Goal: Communication & Community: Share content

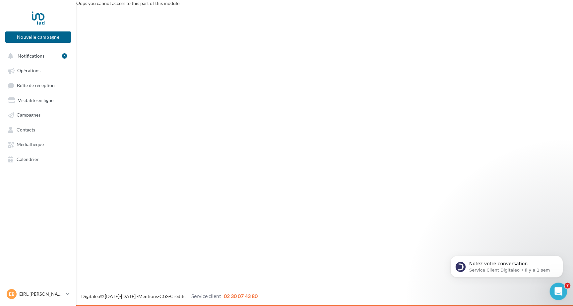
click at [556, 288] on icon "Ouvrir le Messenger Intercom" at bounding box center [557, 290] width 11 height 11
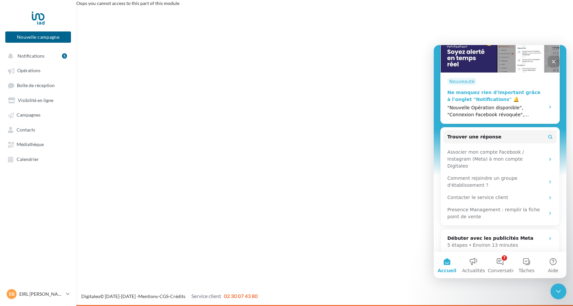
scroll to position [159, 0]
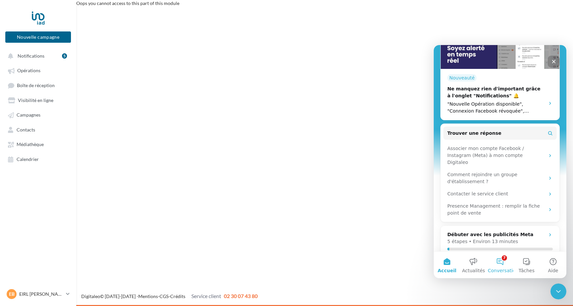
click at [500, 262] on button "7 Conversations" at bounding box center [500, 265] width 27 height 27
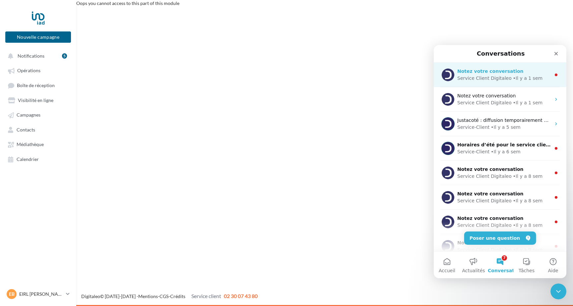
click at [505, 74] on div "Notez votre conversation" at bounding box center [503, 71] width 93 height 7
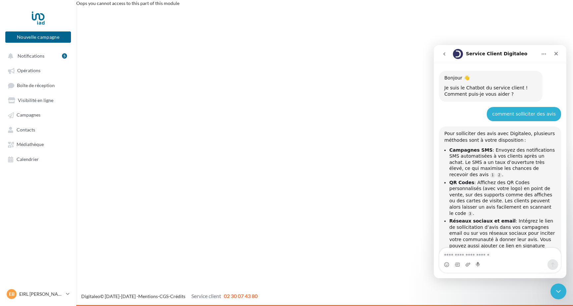
scroll to position [6, 0]
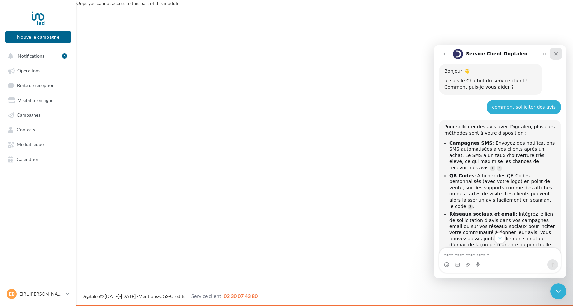
click at [556, 53] on icon "Fermer" at bounding box center [556, 54] width 4 height 4
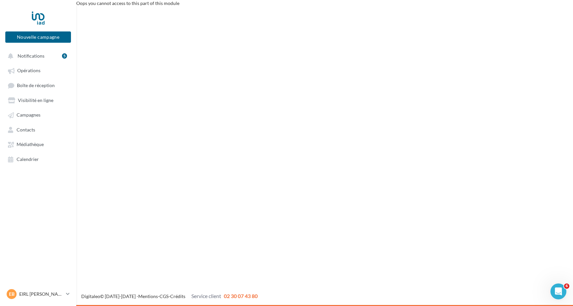
scroll to position [157, 0]
click at [558, 286] on div "Ouvrir le Messenger Intercom" at bounding box center [557, 291] width 22 height 22
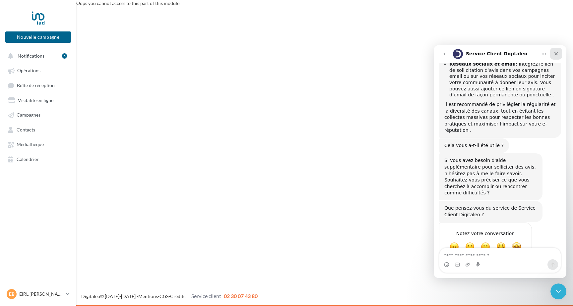
click at [557, 52] on icon "Fermer" at bounding box center [555, 53] width 5 height 5
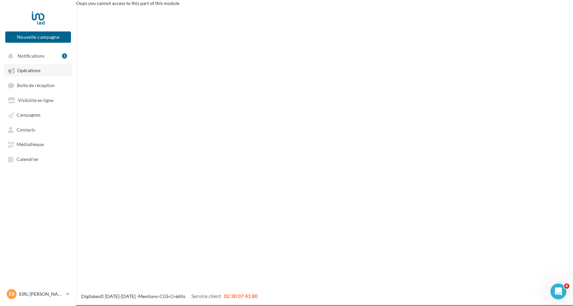
click at [31, 72] on span "Opérations" at bounding box center [28, 71] width 23 height 6
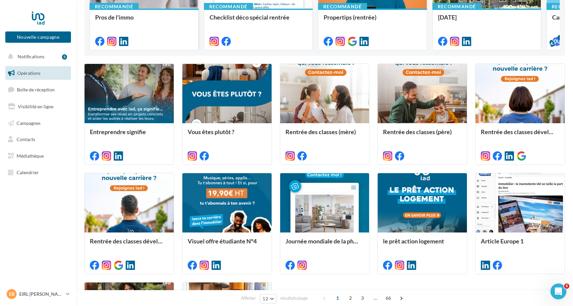
scroll to position [140, 0]
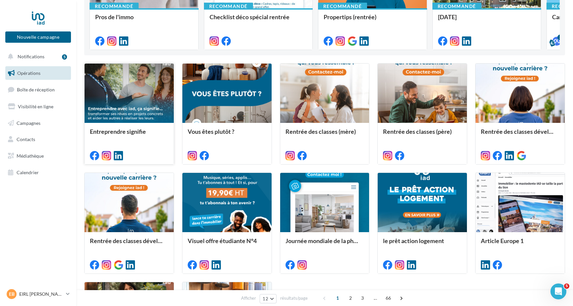
click at [123, 100] on div at bounding box center [129, 94] width 89 height 60
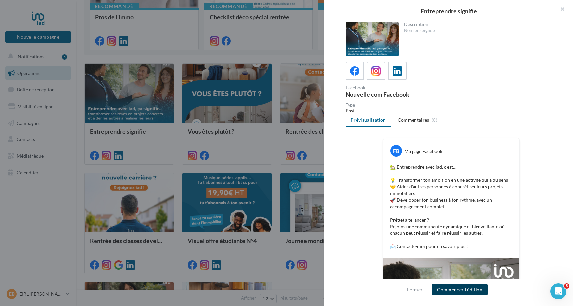
click at [441, 289] on button "Commencer l'édition" at bounding box center [460, 289] width 56 height 11
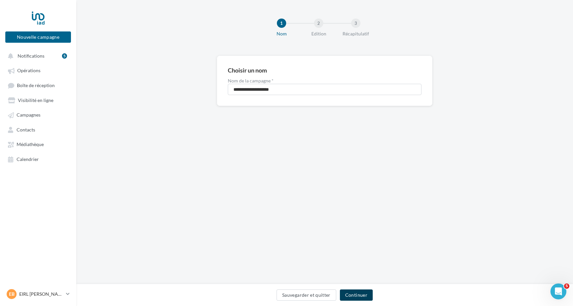
click at [365, 294] on button "Continuer" at bounding box center [356, 295] width 33 height 11
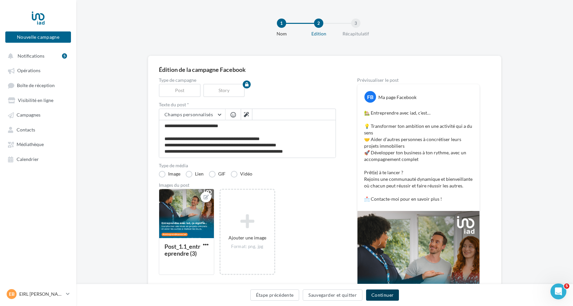
click at [378, 294] on button "Continuer" at bounding box center [382, 295] width 33 height 11
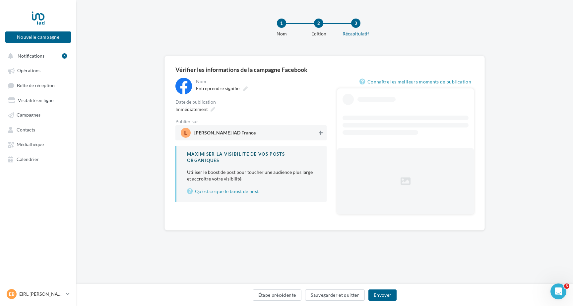
click at [320, 132] on icon at bounding box center [321, 133] width 4 height 5
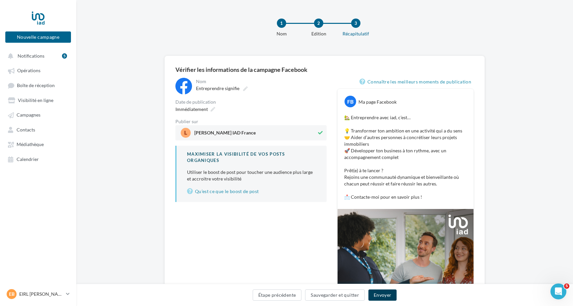
click at [382, 295] on button "Envoyer" at bounding box center [382, 295] width 28 height 11
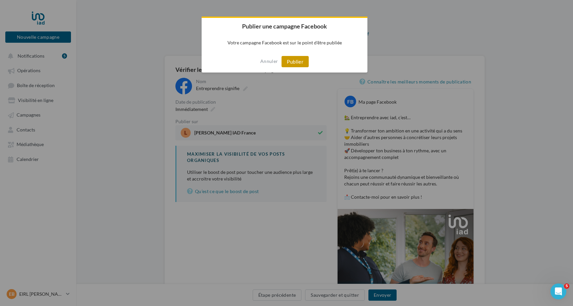
click at [297, 61] on button "Publier" at bounding box center [294, 61] width 27 height 11
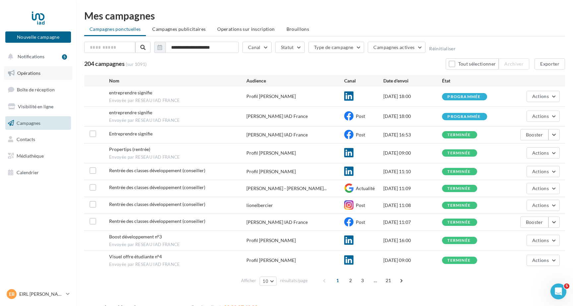
click at [34, 74] on span "Opérations" at bounding box center [28, 73] width 23 height 6
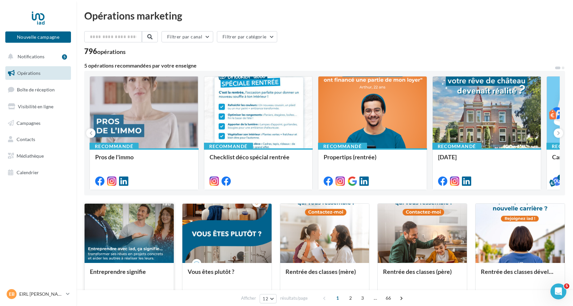
click at [129, 238] on div at bounding box center [129, 234] width 89 height 60
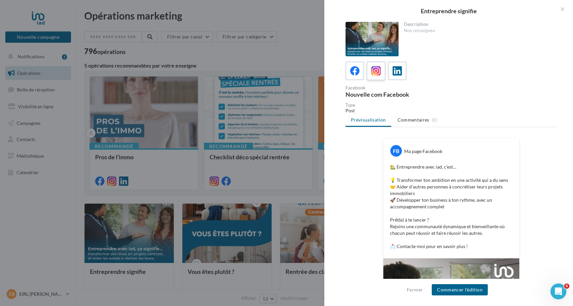
click at [375, 71] on icon at bounding box center [376, 71] width 10 height 10
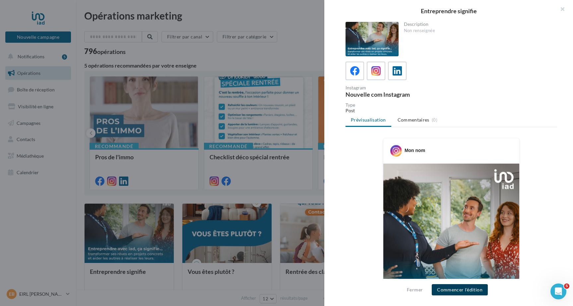
click at [445, 290] on button "Commencer l'édition" at bounding box center [460, 289] width 56 height 11
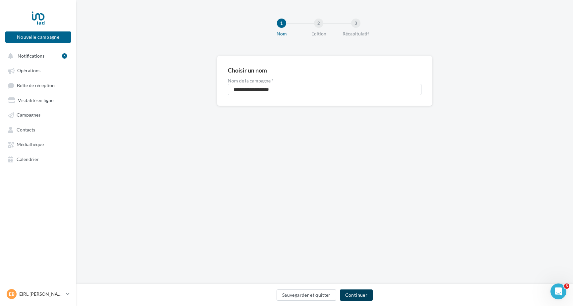
click at [353, 295] on button "Continuer" at bounding box center [356, 295] width 33 height 11
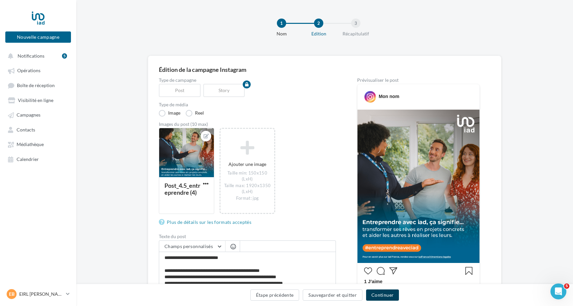
click at [384, 296] on button "Continuer" at bounding box center [382, 295] width 33 height 11
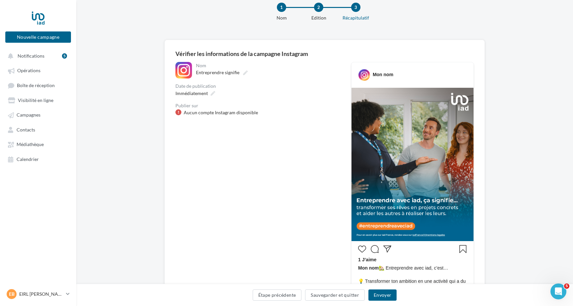
scroll to position [21, 0]
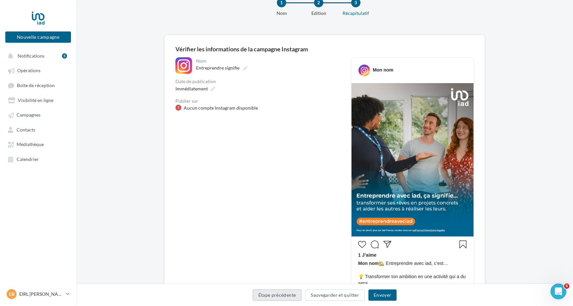
click at [287, 296] on button "Étape précédente" at bounding box center [277, 295] width 49 height 11
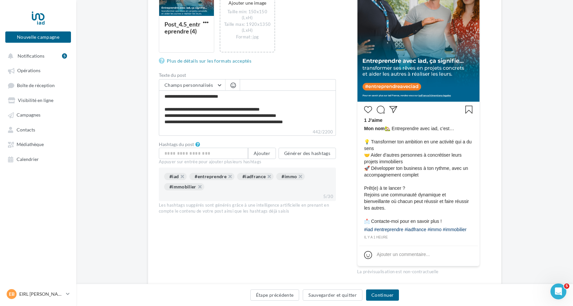
scroll to position [192, 0]
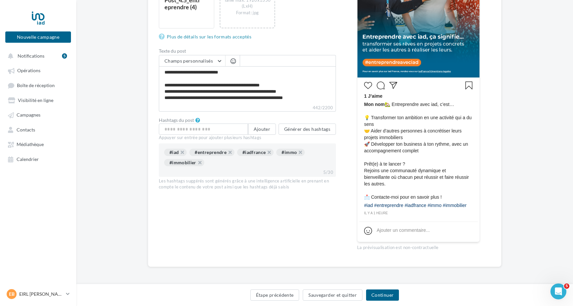
scroll to position [21, 0]
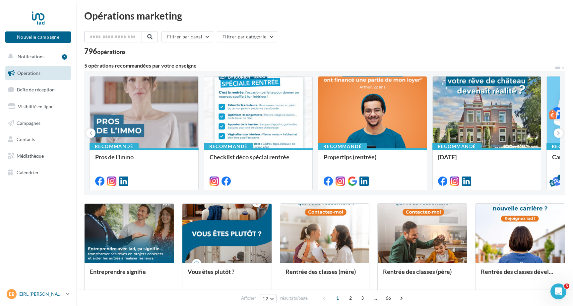
click at [39, 293] on p "EIRL [PERSON_NAME]" at bounding box center [41, 294] width 44 height 7
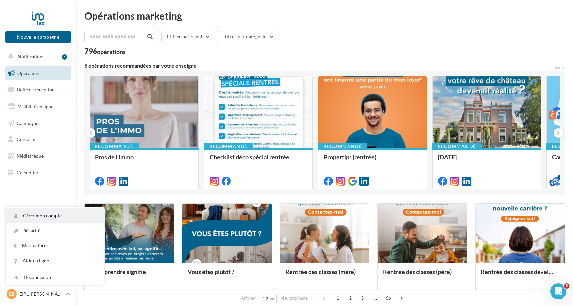
click at [41, 214] on link "Gérer mon compte" at bounding box center [55, 215] width 99 height 15
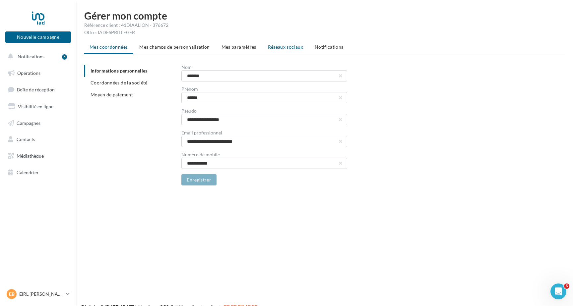
click at [270, 46] on span "Réseaux sociaux" at bounding box center [285, 47] width 35 height 6
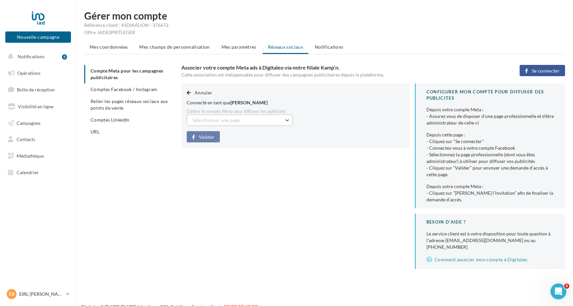
click at [264, 118] on button "Sélectionner une page" at bounding box center [240, 120] width 106 height 11
click at [244, 136] on span "[PERSON_NAME] IAD France (Admin)" at bounding box center [236, 137] width 79 height 6
click at [206, 136] on span "Valider" at bounding box center [207, 137] width 16 height 5
